Goal: Transaction & Acquisition: Purchase product/service

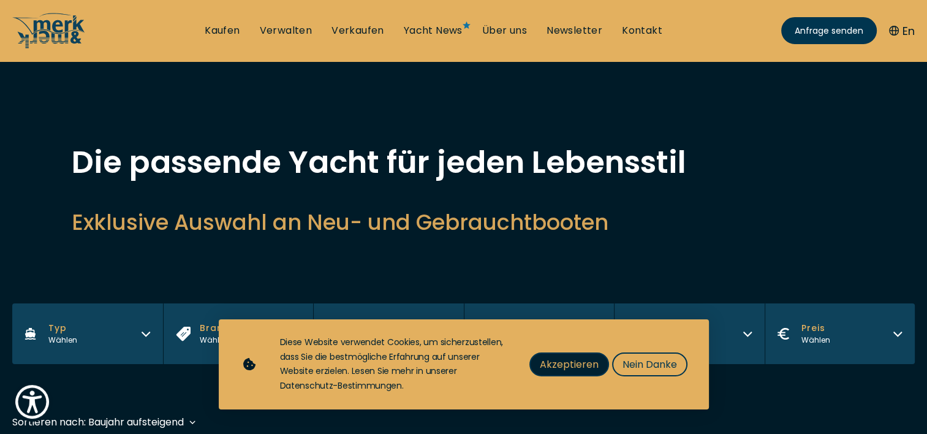
click at [561, 360] on span "Akzeptieren" at bounding box center [569, 364] width 59 height 15
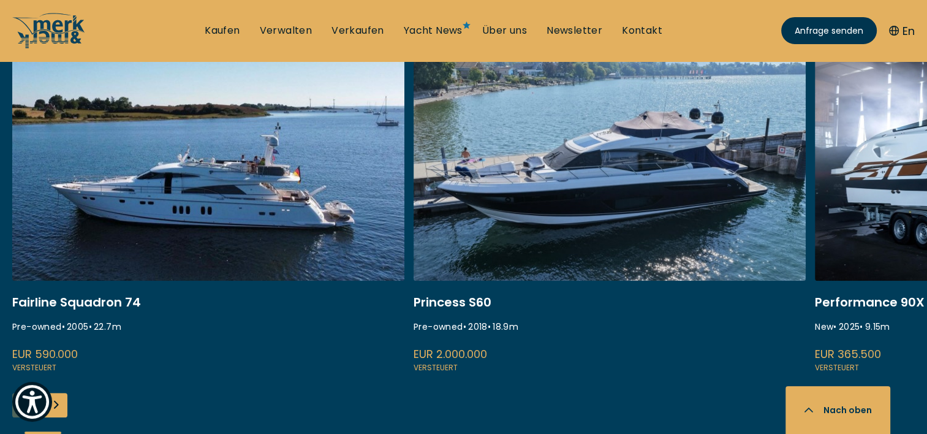
scroll to position [490, 0]
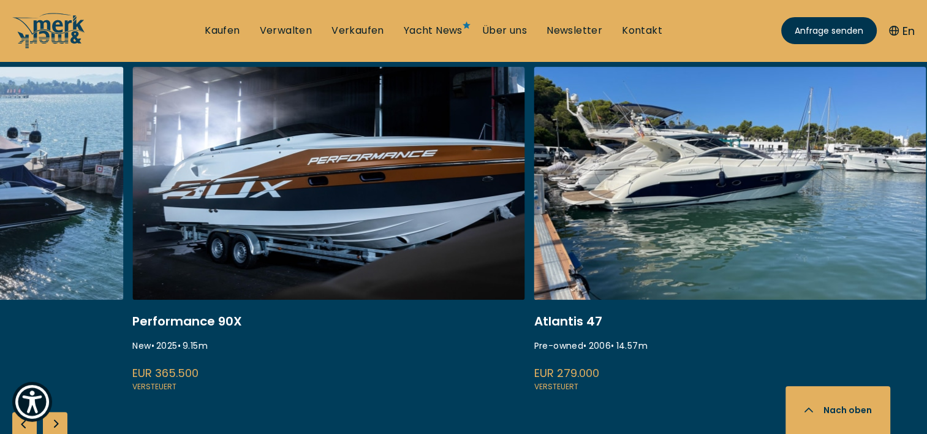
click at [137, 258] on link at bounding box center [328, 230] width 392 height 327
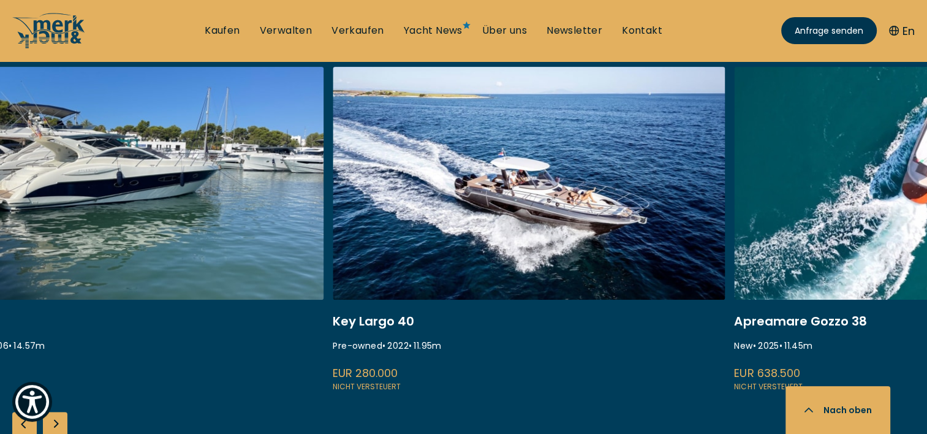
click at [221, 238] on link at bounding box center [127, 230] width 392 height 327
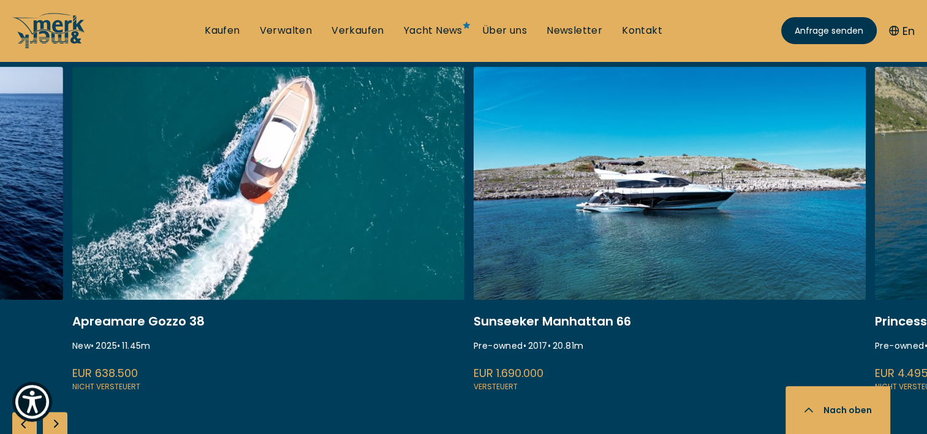
click at [159, 203] on link at bounding box center [268, 230] width 392 height 327
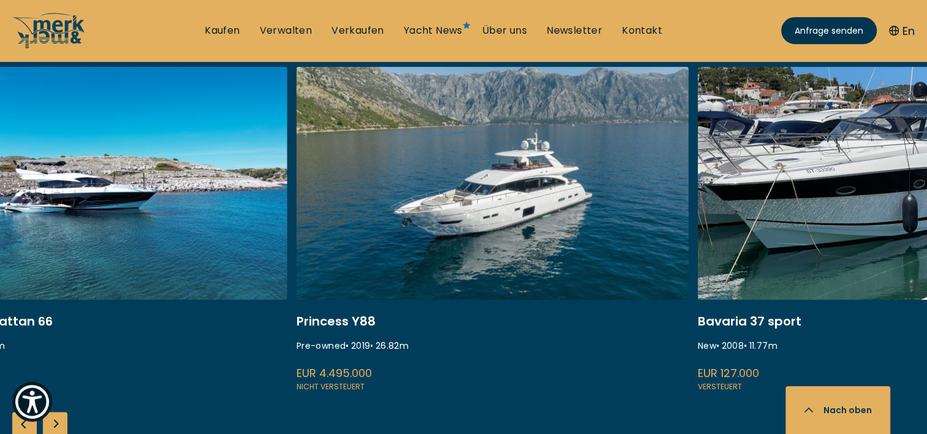
click at [178, 203] on link at bounding box center [91, 230] width 392 height 327
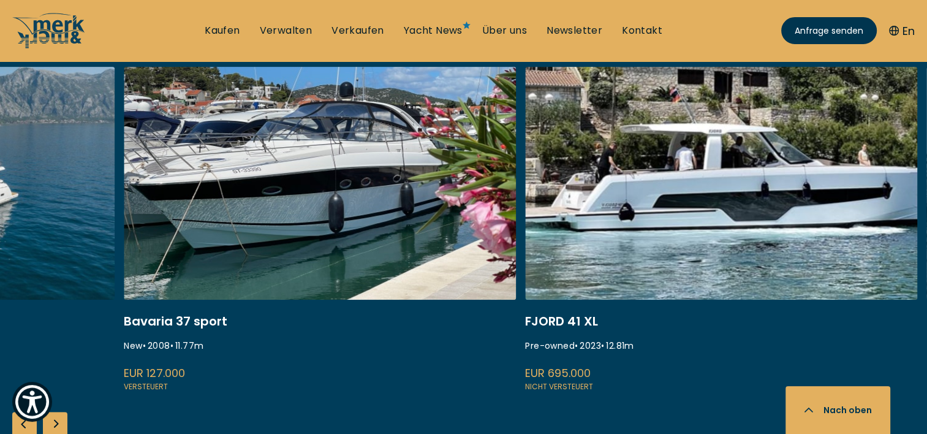
click at [181, 173] on link at bounding box center [320, 230] width 392 height 327
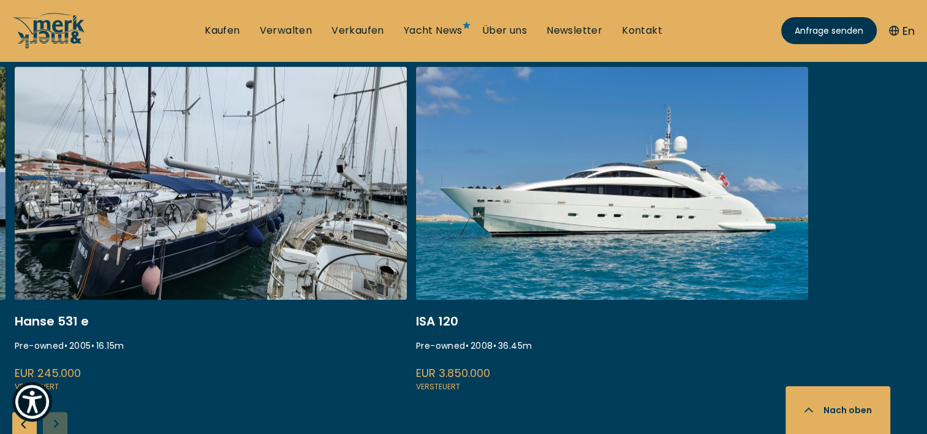
click at [416, 220] on link at bounding box center [612, 230] width 392 height 327
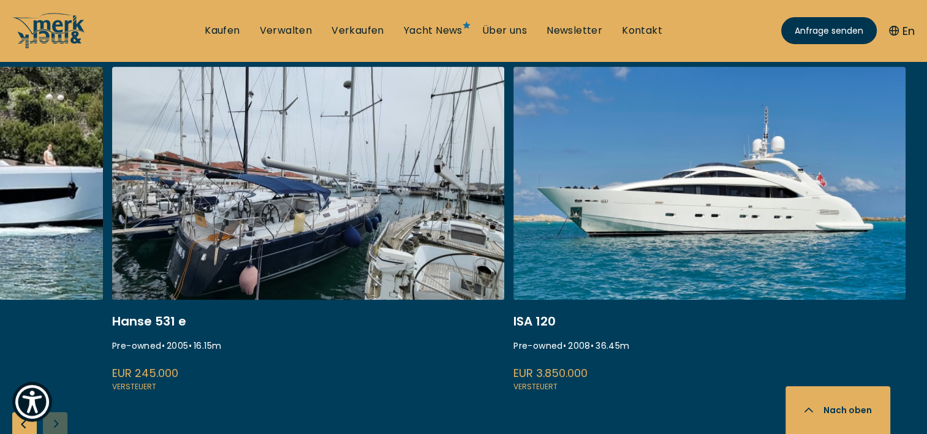
click at [546, 321] on link at bounding box center [710, 230] width 392 height 327
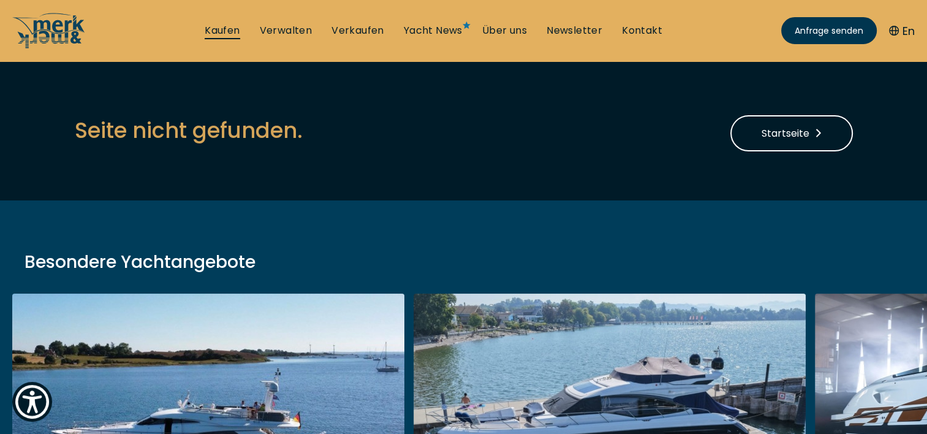
click at [219, 32] on link "Kaufen" at bounding box center [222, 30] width 35 height 13
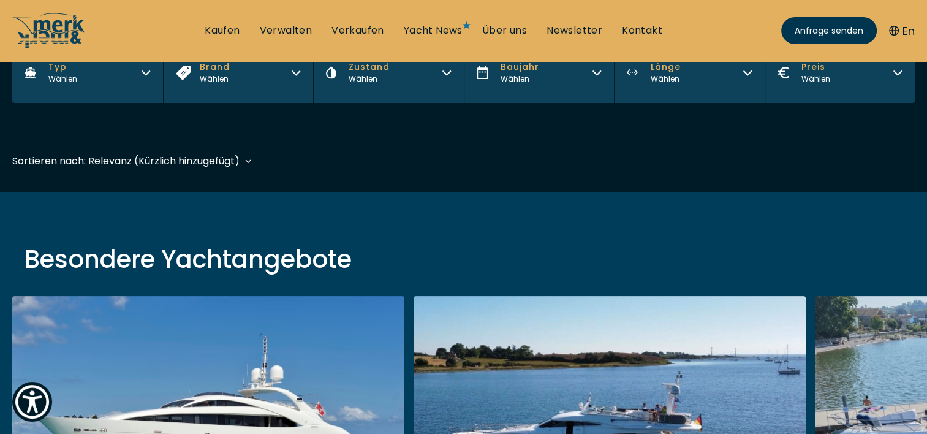
scroll to position [368, 0]
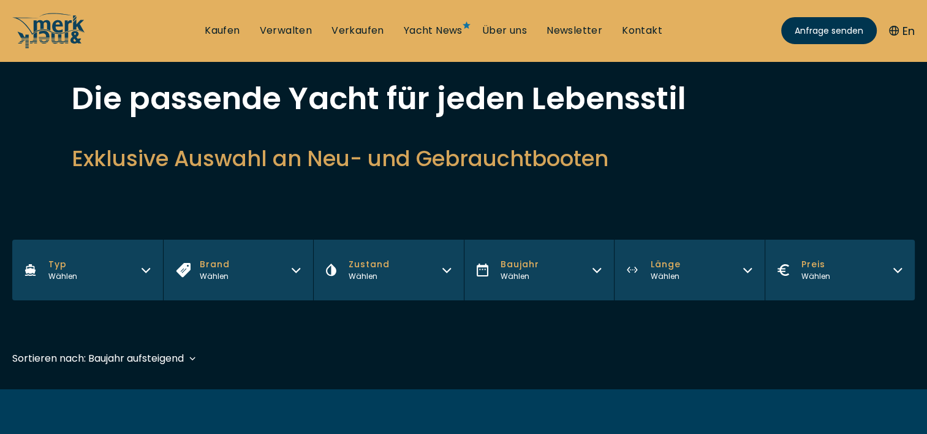
scroll to position [184, 0]
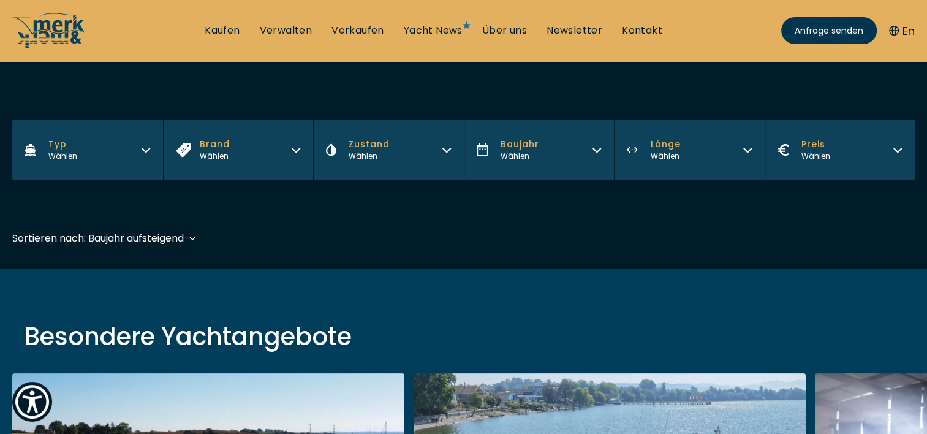
click at [139, 148] on button "Typ Wählen" at bounding box center [87, 150] width 151 height 61
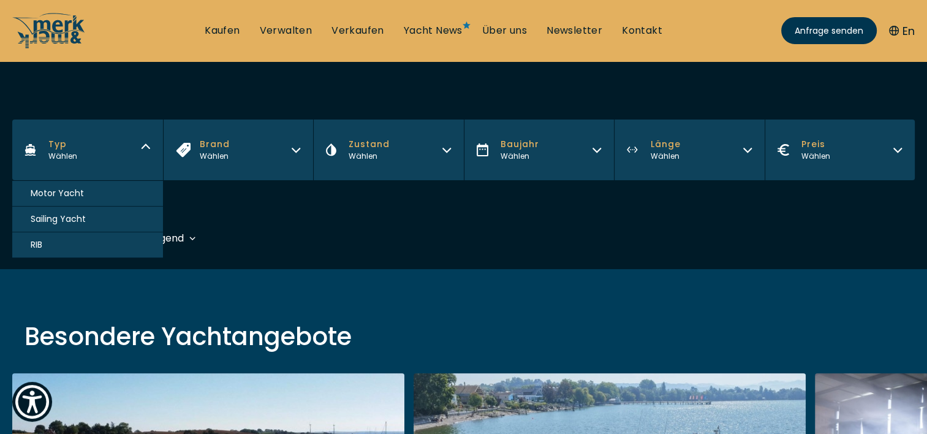
click at [58, 196] on span "Motor Yacht" at bounding box center [57, 193] width 53 height 13
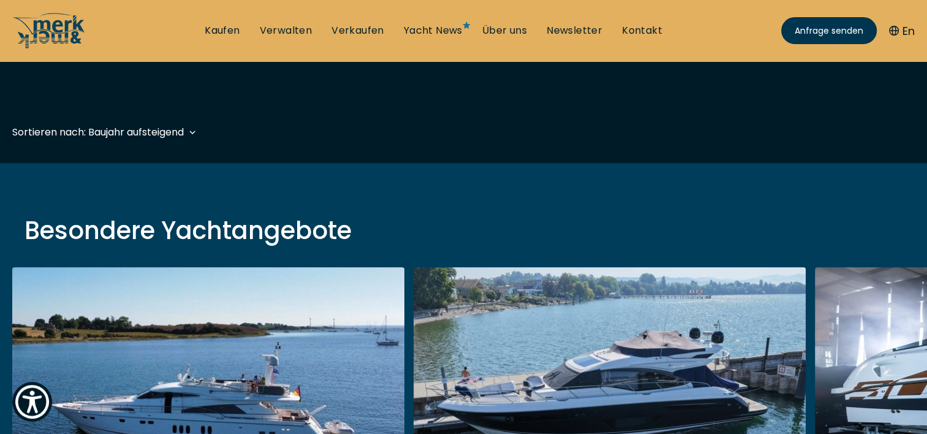
scroll to position [303, 0]
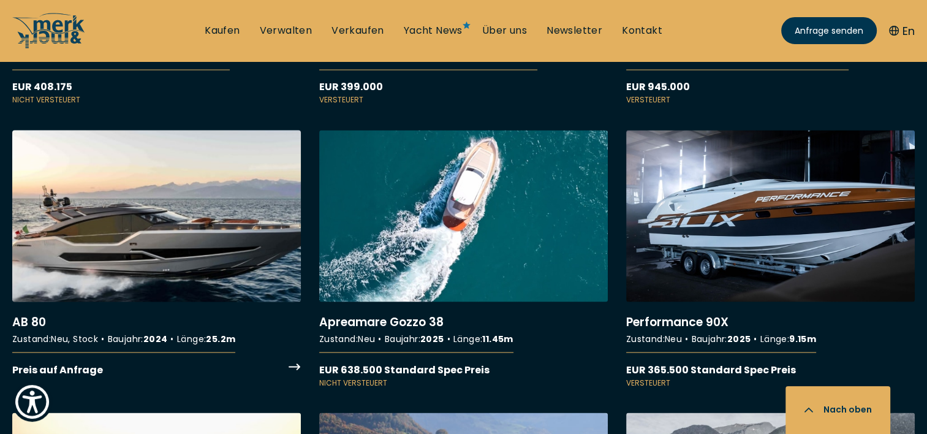
scroll to position [6865, 0]
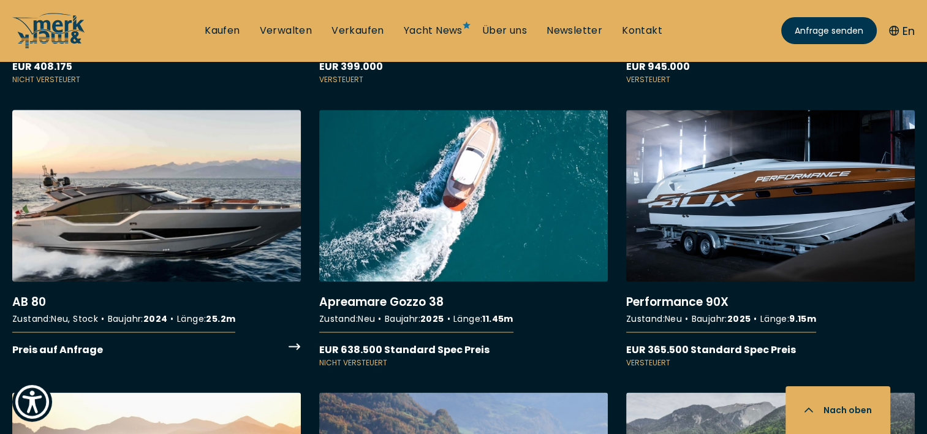
click at [162, 287] on link "More details about AB 80" at bounding box center [156, 233] width 289 height 247
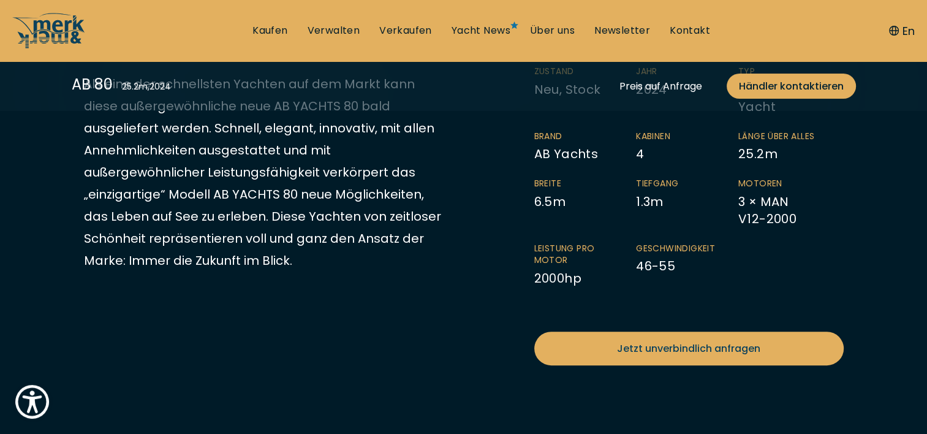
scroll to position [429, 0]
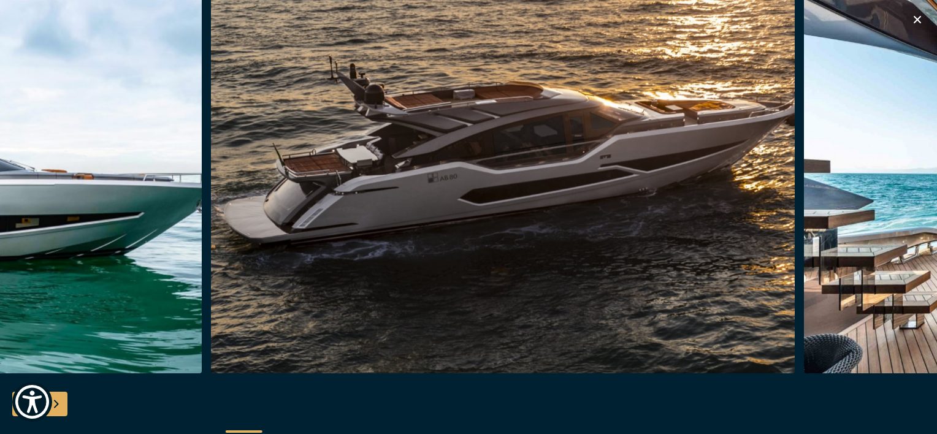
click at [211, 194] on img "button" at bounding box center [503, 177] width 584 height 392
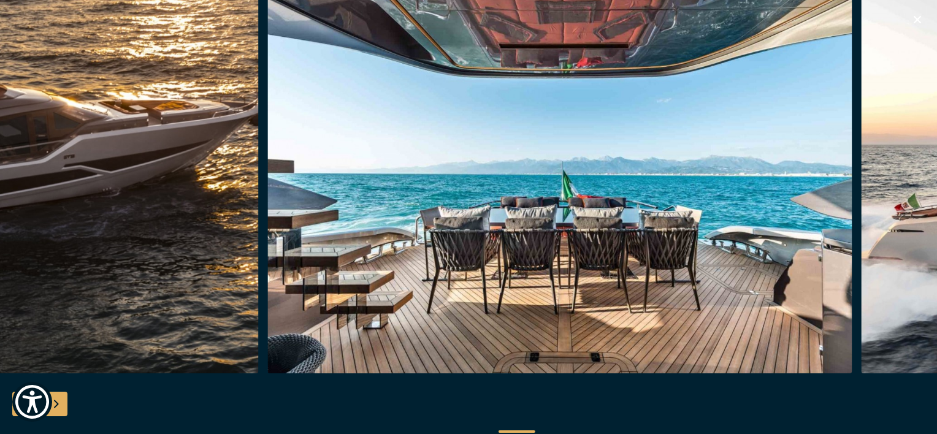
click at [377, 235] on img "button" at bounding box center [560, 177] width 584 height 392
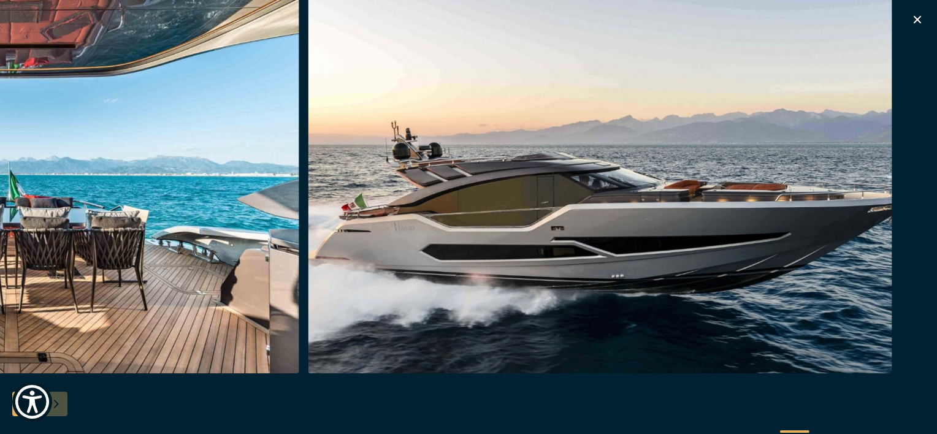
click at [209, 210] on img "button" at bounding box center [7, 177] width 584 height 392
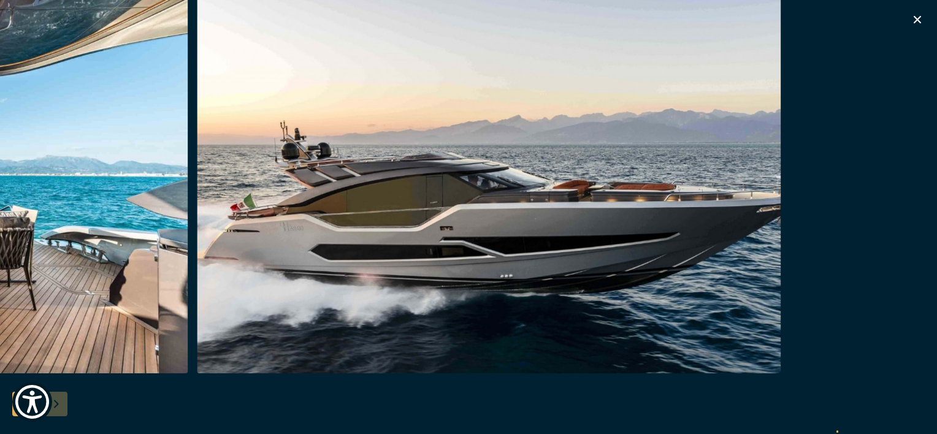
click at [429, 220] on img "button" at bounding box center [489, 177] width 584 height 392
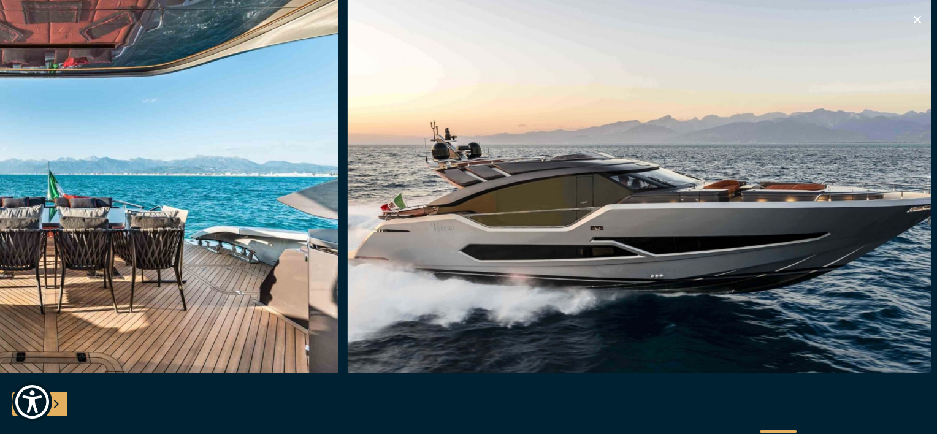
click at [774, 209] on img "button" at bounding box center [639, 177] width 584 height 392
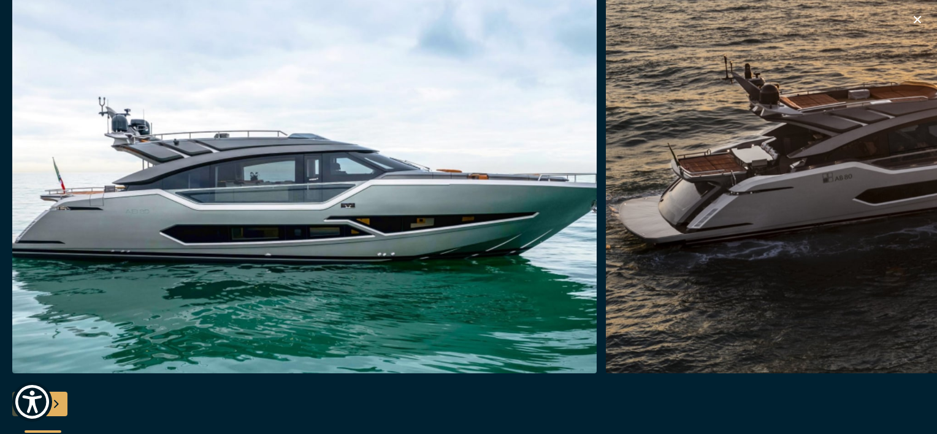
click at [918, 20] on icon "button" at bounding box center [917, 19] width 15 height 15
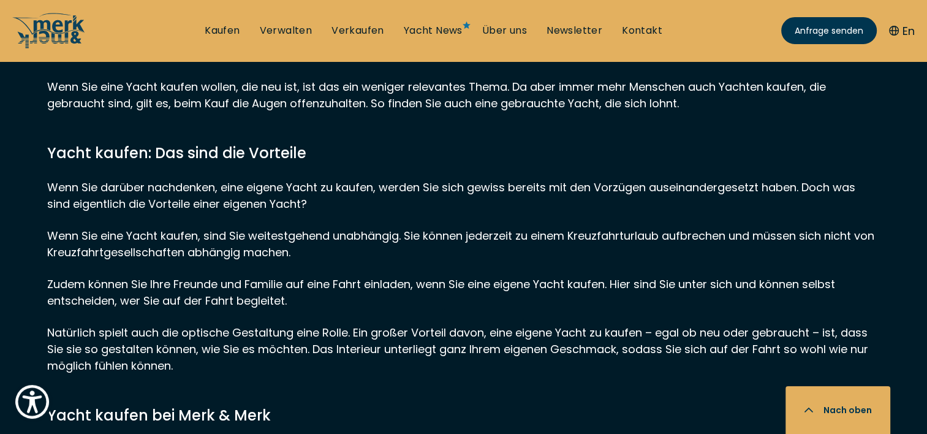
scroll to position [9807, 0]
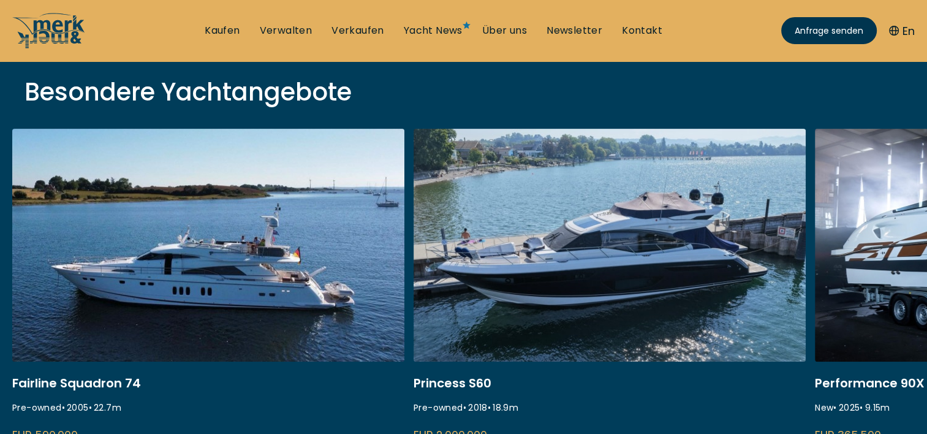
scroll to position [429, 0]
